Goal: Task Accomplishment & Management: Manage account settings

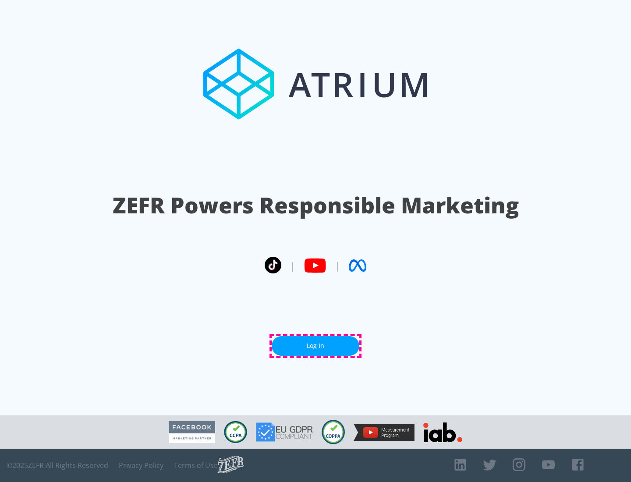
click at [315, 346] on link "Log In" at bounding box center [315, 346] width 88 height 20
